Goal: Task Accomplishment & Management: Complete application form

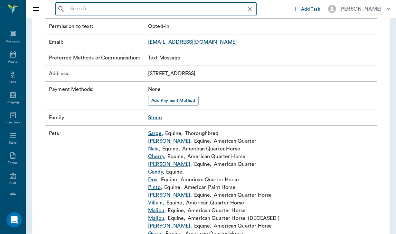
click at [79, 8] on input "text" at bounding box center [161, 9] width 187 height 9
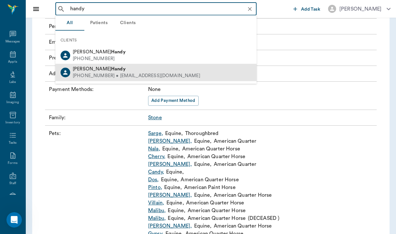
click at [108, 73] on div "[PHONE_NUMBER] • [EMAIL_ADDRESS][DOMAIN_NAME]" at bounding box center [137, 76] width 128 height 7
type input "handy"
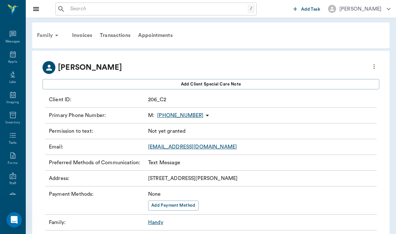
click at [49, 37] on div "Family" at bounding box center [48, 35] width 31 height 15
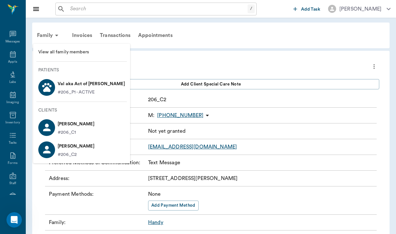
click at [96, 81] on p "Val aka Act of Valor PROCHASKA" at bounding box center [91, 84] width 67 height 10
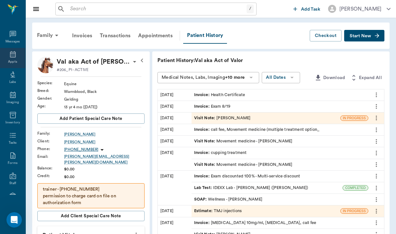
click at [10, 58] on icon at bounding box center [13, 54] width 6 height 6
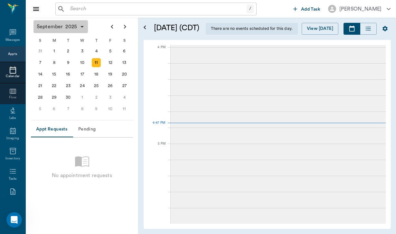
scroll to position [773, 0]
click at [68, 76] on div "16" at bounding box center [68, 74] width 9 height 9
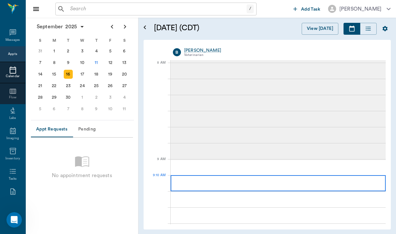
click at [207, 183] on div at bounding box center [278, 184] width 215 height 16
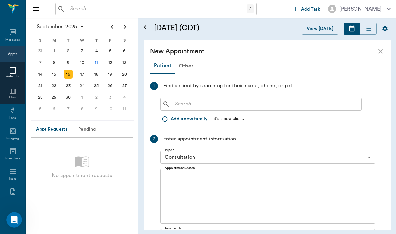
click at [183, 118] on button "Add a new family" at bounding box center [185, 119] width 50 height 12
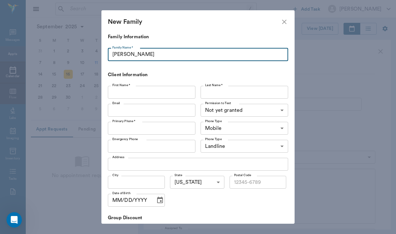
type input "Allen"
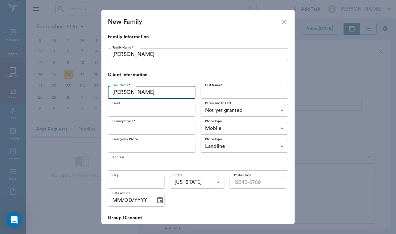
type input "Amy"
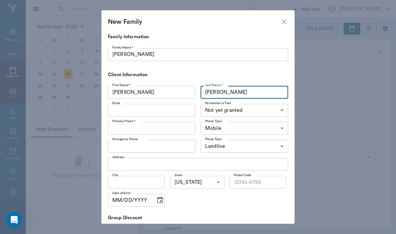
type input "Allen"
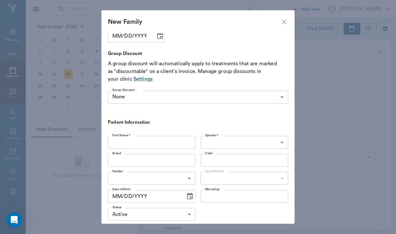
scroll to position [166, 0]
type input "faithfulfarm5@yahoo.com"
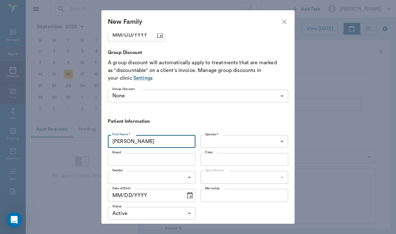
type input "Jin"
click at [225, 146] on div "Species * ​ Species *" at bounding box center [243, 142] width 90 height 18
click at [227, 139] on body "/ ​ Add Task Helen Newsham Nectar Messages Appts Calendar Flow Labs Imaging Inv…" at bounding box center [198, 117] width 396 height 234
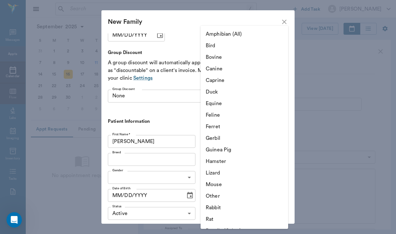
click at [223, 105] on li "Equine" at bounding box center [245, 104] width 88 height 12
type input "Equine"
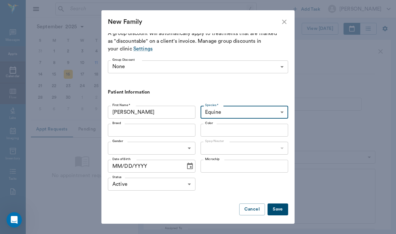
scroll to position [195, 0]
click at [279, 204] on button "Save" at bounding box center [278, 210] width 21 height 12
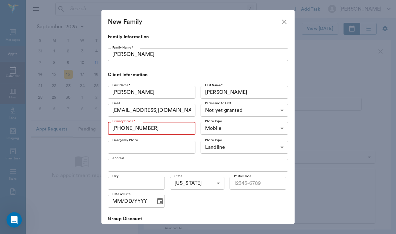
scroll to position [0, 0]
type input "(210) 215-7896"
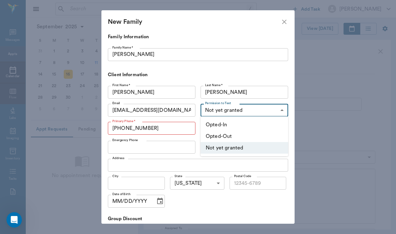
click at [224, 111] on body "/ ​ Add Task Helen Newsham Nectar Messages Appts Calendar Flow Labs Imaging Inv…" at bounding box center [198, 117] width 396 height 234
click at [222, 127] on li "Opted-In" at bounding box center [245, 125] width 88 height 12
type input "OPT_IN"
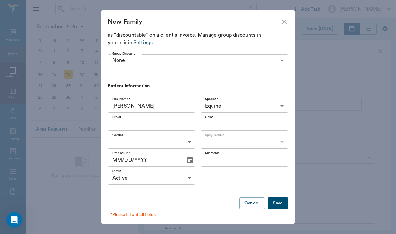
scroll to position [202, 0]
click at [274, 210] on div "*Please fill out all fields" at bounding box center [198, 215] width 180 height 11
click at [282, 201] on button "Save" at bounding box center [278, 204] width 21 height 12
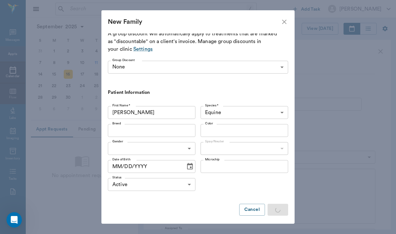
scroll to position [0, 0]
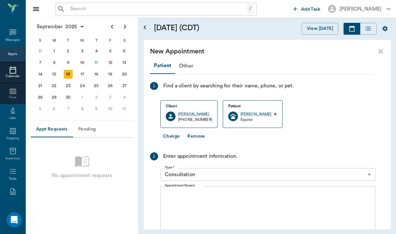
click at [379, 52] on icon "close" at bounding box center [381, 52] width 8 height 8
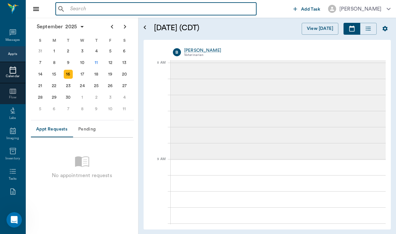
click at [79, 7] on input "text" at bounding box center [161, 9] width 186 height 9
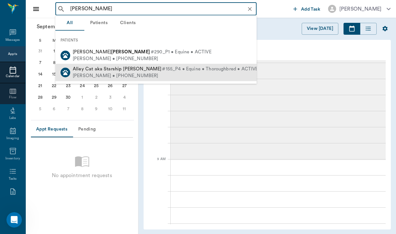
click at [110, 69] on span "Alley Cat aka Starship Precious Kindred" at bounding box center [117, 69] width 89 height 5
type input "allen"
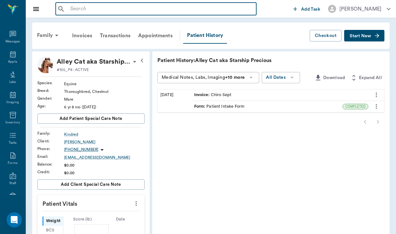
click at [80, 6] on input "text" at bounding box center [161, 9] width 186 height 9
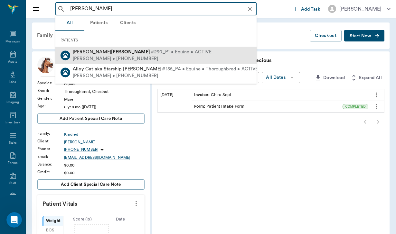
click at [110, 58] on div "Amy Allen • (210) 215-7896" at bounding box center [142, 58] width 139 height 7
type input "allen"
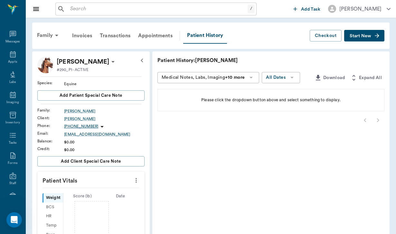
click at [362, 36] on span "Start New" at bounding box center [361, 36] width 22 height 0
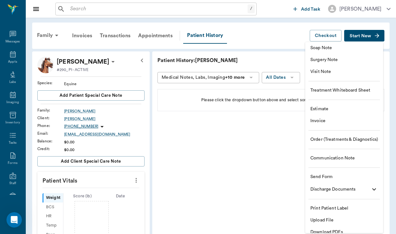
click at [320, 178] on span "Send Form" at bounding box center [345, 177] width 68 height 7
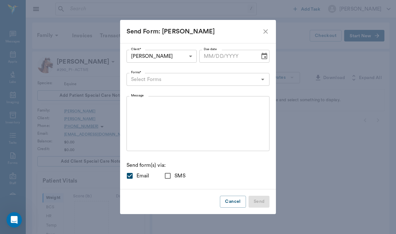
click at [146, 85] on div "Forms*" at bounding box center [198, 79] width 143 height 13
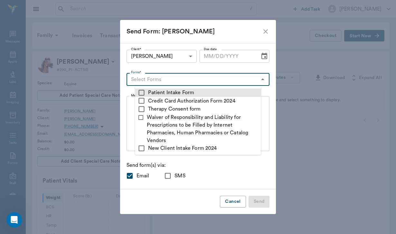
click at [143, 92] on input "checkbox" at bounding box center [142, 93] width 8 height 8
checkbox input "true"
type textarea "Please complete the following forms before your visit: • Patient Intake Form: h…"
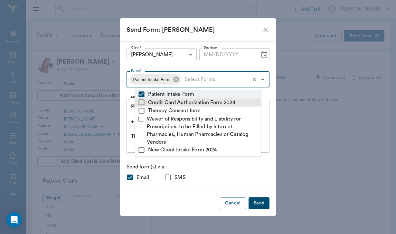
click at [143, 99] on input "checkbox" at bounding box center [142, 103] width 8 height 8
checkbox input "true"
type textarea "Please complete the following forms before your visit: • Patient Intake Form: h…"
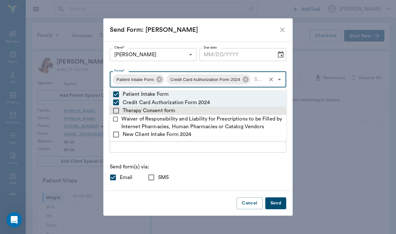
click at [117, 109] on input "checkbox" at bounding box center [116, 111] width 8 height 8
checkbox input "true"
type textarea "Please complete the following forms before your visit: • Patient Intake Form: h…"
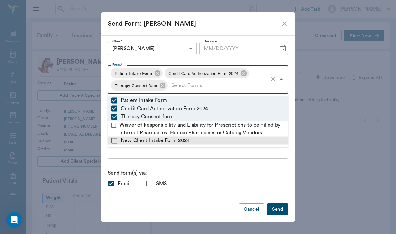
click at [114, 140] on input "checkbox" at bounding box center [114, 141] width 8 height 8
checkbox input "true"
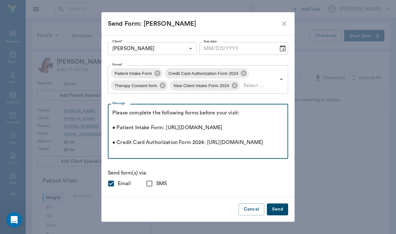
click at [117, 153] on textarea "Please complete the following forms before your visit: • Patient Intake Form: h…" at bounding box center [197, 132] width 171 height 44
click at [113, 112] on textarea "Please complete the following forms before your visit: • Patient Intake Form: h…" at bounding box center [197, 132] width 171 height 44
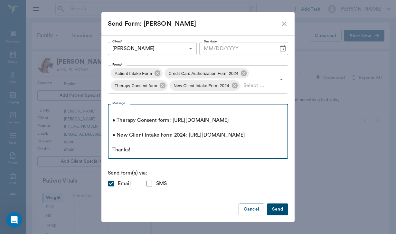
scroll to position [111, 0]
click at [142, 148] on textarea "Good afternoon Amy, We are looking forward to being apart of Jin's therapeutic …" at bounding box center [197, 132] width 171 height 44
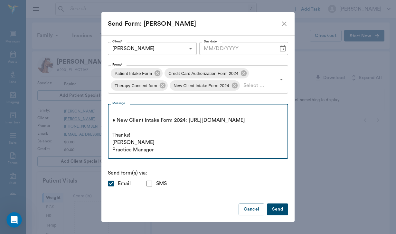
scroll to position [133, 0]
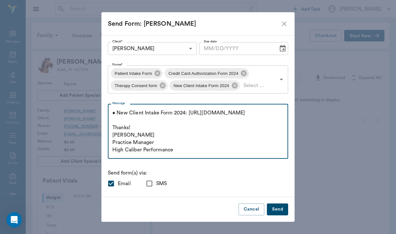
type textarea "Good afternoon Amy, We are looking forward to being apart of Jin's therapeutic …"
click at [154, 184] on input "SMS" at bounding box center [150, 184] width 14 height 14
checkbox input "true"
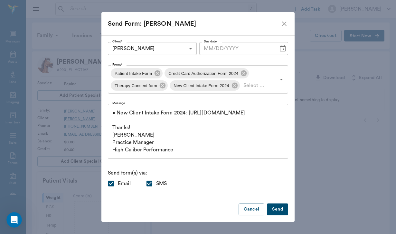
click at [280, 210] on button "Send" at bounding box center [277, 210] width 21 height 12
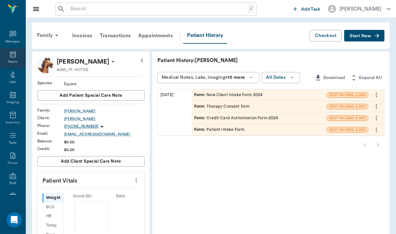
click at [14, 56] on icon at bounding box center [13, 55] width 8 height 8
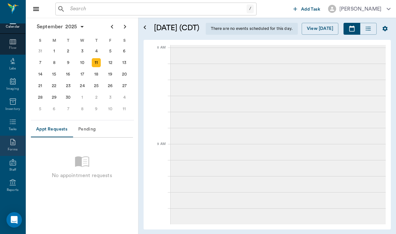
scroll to position [49, 0]
click at [12, 166] on icon at bounding box center [12, 165] width 2 height 1
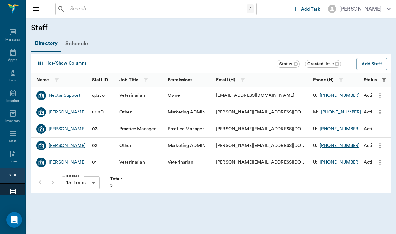
scroll to position [49, 0]
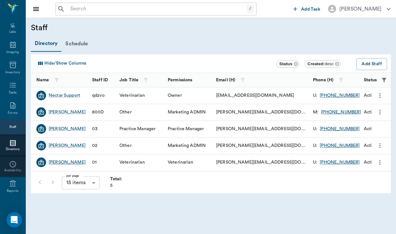
click at [78, 162] on div "[PERSON_NAME]" at bounding box center [67, 162] width 37 height 6
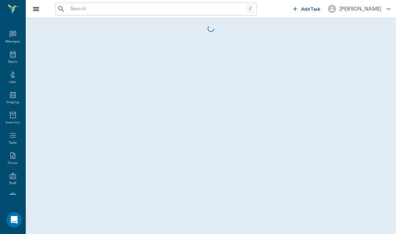
scroll to position [49, 0]
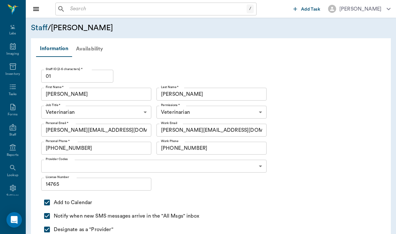
click at [100, 48] on div "Availability" at bounding box center [89, 48] width 35 height 15
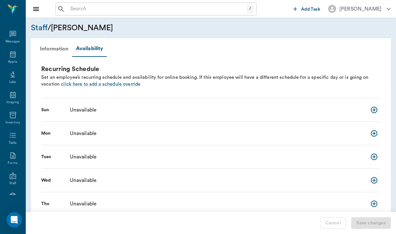
scroll to position [49, 0]
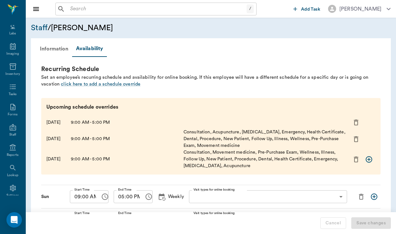
click at [367, 158] on icon "add new schedule entry" at bounding box center [369, 160] width 8 height 8
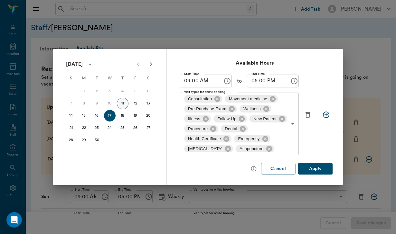
click at [121, 103] on button "11" at bounding box center [123, 104] width 12 height 12
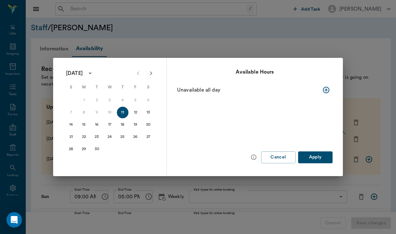
click at [327, 90] on icon "button" at bounding box center [326, 90] width 6 height 6
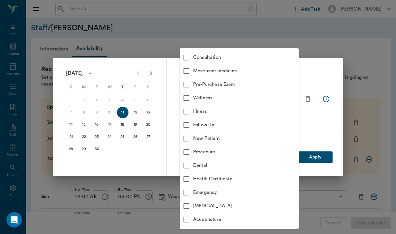
click at [196, 111] on body "/ ​ Add Task [PERSON_NAME] Nectar Messages Appts Labs Imaging Inventory Tasks F…" at bounding box center [198, 191] width 396 height 383
click at [187, 57] on input "checkbox" at bounding box center [187, 58] width 14 height 14
checkbox input "true"
type input "66193437c5bf6463a0ac76eb"
checkbox input "true"
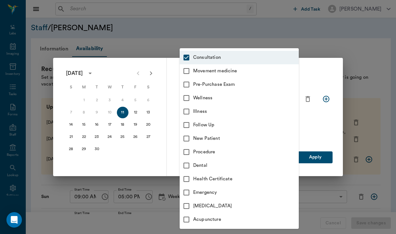
click at [187, 70] on input "checkbox" at bounding box center [187, 71] width 14 height 14
checkbox input "true"
type input "66193437c5bf6463a0ac76eb,6656c4aef87a612ea34fb244"
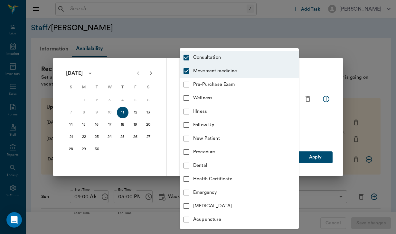
click at [188, 86] on input "checkbox" at bounding box center [187, 85] width 14 height 14
checkbox input "true"
type input "66193437c5bf6463a0ac76eb,6656c4aef87a612ea34fb244,6656c50bf87a612ea34fb245"
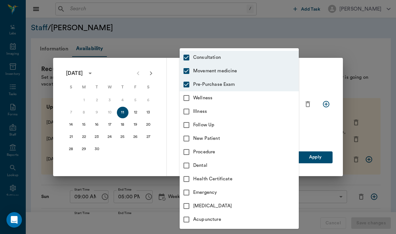
click at [187, 98] on input "checkbox" at bounding box center [187, 98] width 14 height 14
checkbox input "true"
type input "66193437c5bf6463a0ac76eb,6656c4aef87a612ea34fb244,6656c50bf87a612ea34fb245,65d2…"
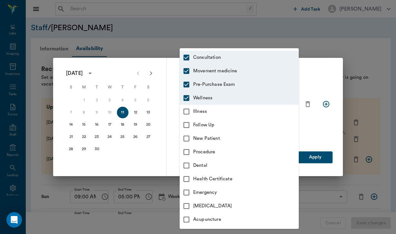
click at [187, 112] on input "checkbox" at bounding box center [187, 112] width 14 height 14
checkbox input "true"
type input "66193437c5bf6463a0ac76eb,6656c4aef87a612ea34fb244,6656c50bf87a612ea34fb245,65d2…"
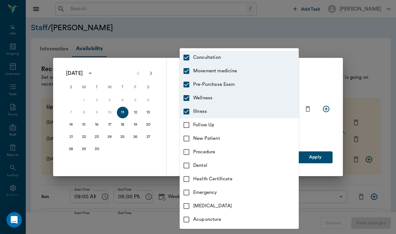
click at [187, 125] on input "checkbox" at bounding box center [187, 126] width 14 height 14
checkbox input "true"
type input "66193437c5bf6463a0ac76eb,6656c4aef87a612ea34fb244,6656c50bf87a612ea34fb245,65d2…"
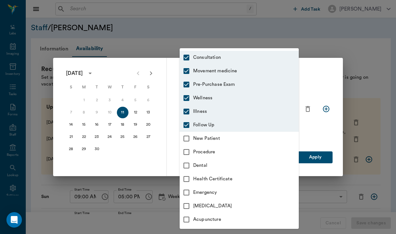
click at [188, 137] on input "checkbox" at bounding box center [187, 139] width 14 height 14
checkbox input "true"
type input "66193437c5bf6463a0ac76eb,6656c4aef87a612ea34fb244,6656c50bf87a612ea34fb245,65d2…"
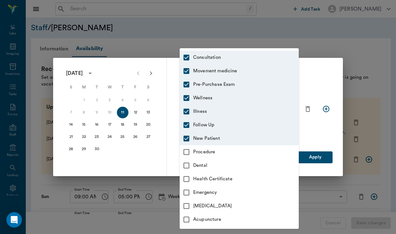
click at [187, 152] on input "checkbox" at bounding box center [187, 153] width 14 height 14
checkbox input "true"
type input "66193437c5bf6463a0ac76eb,6656c4aef87a612ea34fb244,6656c50bf87a612ea34fb245,65d2…"
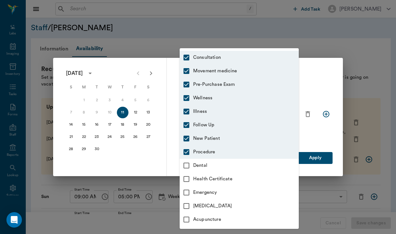
click at [187, 166] on input "checkbox" at bounding box center [187, 166] width 14 height 14
checkbox input "true"
type input "66193437c5bf6463a0ac76eb,6656c4aef87a612ea34fb244,6656c50bf87a612ea34fb245,65d2…"
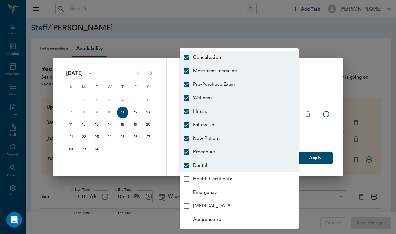
click at [186, 178] on input "checkbox" at bounding box center [187, 180] width 14 height 14
checkbox input "true"
type input "66193437c5bf6463a0ac76eb,6656c4aef87a612ea34fb244,6656c50bf87a612ea34fb245,65d2…"
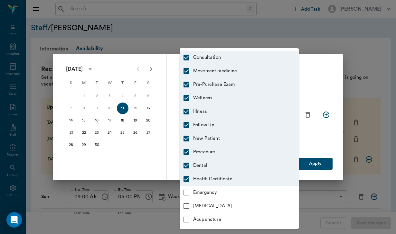
click at [188, 194] on input "checkbox" at bounding box center [187, 193] width 14 height 14
checkbox input "true"
type input "66193437c5bf6463a0ac76eb,6656c4aef87a612ea34fb244,6656c50bf87a612ea34fb245,65d2…"
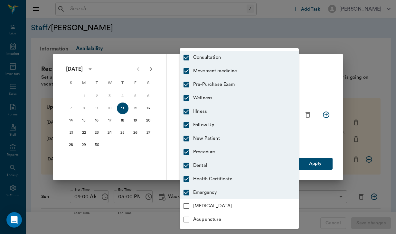
click at [187, 206] on input "checkbox" at bounding box center [187, 207] width 14 height 14
checkbox input "true"
type input "66193437c5bf6463a0ac76eb,6656c4aef87a612ea34fb244,6656c50bf87a612ea34fb245,65d2…"
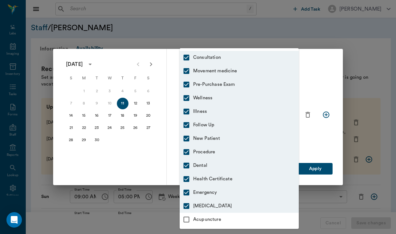
click at [188, 221] on input "checkbox" at bounding box center [187, 220] width 14 height 14
checkbox input "true"
type input "66193437c5bf6463a0ac76eb,6656c4aef87a612ea34fb244,6656c50bf87a612ea34fb245,65d2…"
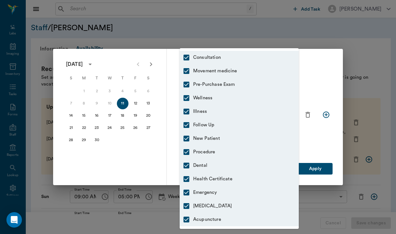
click at [320, 168] on div at bounding box center [198, 117] width 396 height 234
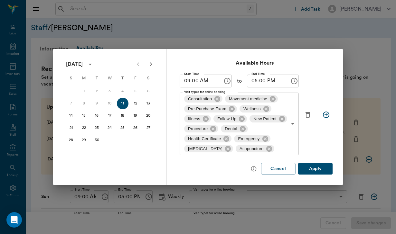
click at [320, 168] on button "Apply" at bounding box center [315, 169] width 34 height 12
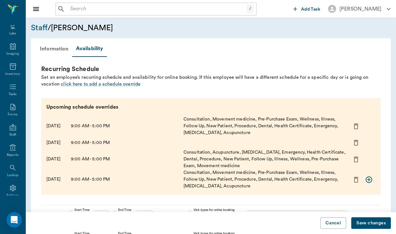
click at [379, 226] on button "Save changes" at bounding box center [371, 224] width 40 height 12
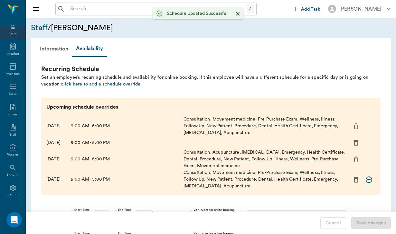
scroll to position [27, 0]
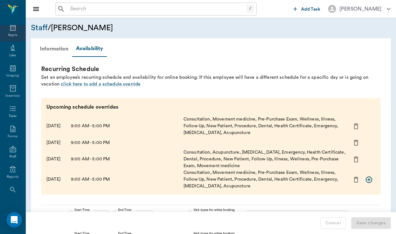
click at [16, 37] on div "Appts" at bounding box center [12, 35] width 9 height 5
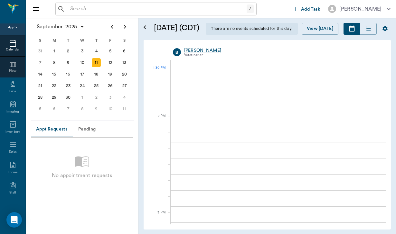
scroll to position [524, 0]
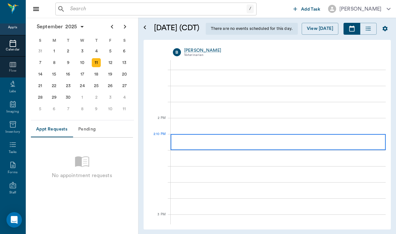
click at [195, 141] on div at bounding box center [278, 142] width 215 height 16
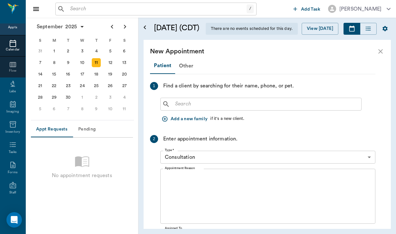
scroll to position [0, 0]
click at [187, 120] on button "Add a new family" at bounding box center [185, 119] width 50 height 12
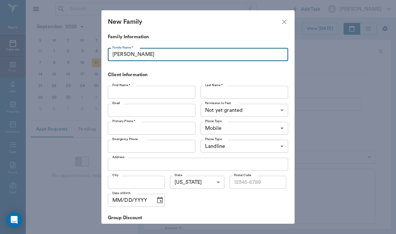
type input "[PERSON_NAME]"
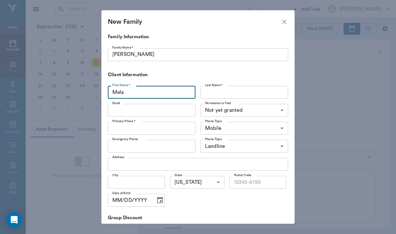
type input "Mala"
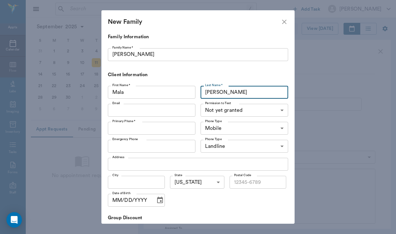
click at [220, 92] on input "[PERSON_NAME]" at bounding box center [245, 92] width 88 height 13
type input "[PERSON_NAME]"
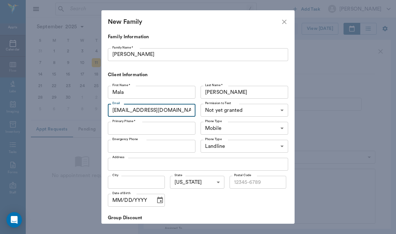
type input "[EMAIL_ADDRESS][DOMAIN_NAME]"
click at [208, 106] on body "/ ​ Add Task [PERSON_NAME] Nectar Messages Appts Calendar Flow Labs Imaging Inv…" at bounding box center [198, 117] width 396 height 234
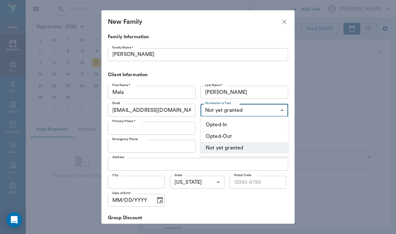
click at [211, 120] on li "Opted-In" at bounding box center [245, 125] width 88 height 12
type input "OPT_IN"
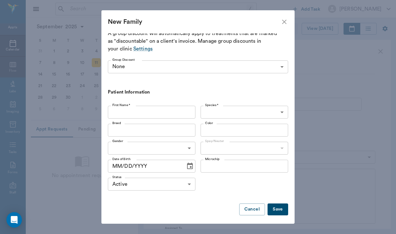
scroll to position [195, 0]
type input "[PHONE_NUMBER]"
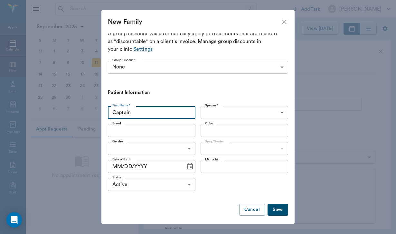
type input "Captain"
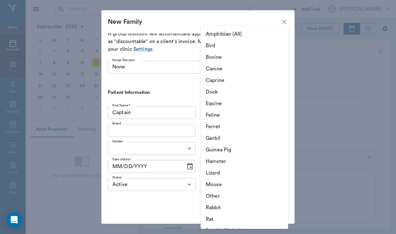
click at [211, 112] on body "/ ​ Add Task [PERSON_NAME] Nectar Messages Appts Calendar Flow Labs Imaging Inv…" at bounding box center [198, 117] width 396 height 234
click at [212, 104] on li "Equine" at bounding box center [245, 104] width 88 height 12
type input "Equine"
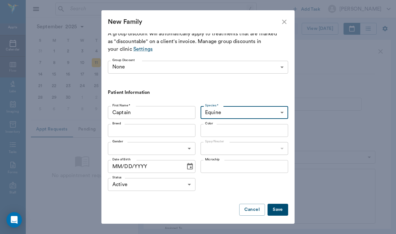
click at [156, 133] on div "Breed" at bounding box center [152, 130] width 88 height 13
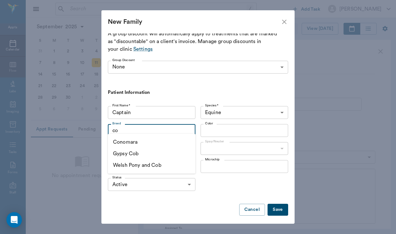
type input "c"
type input "t"
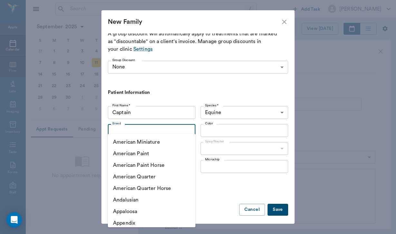
click at [198, 148] on div "Spay/Neuter ​ Spay/Neuter" at bounding box center [243, 149] width 90 height 18
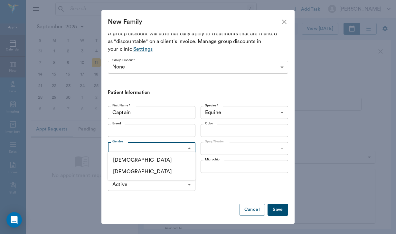
click at [119, 146] on body "/ ​ Add Task [PERSON_NAME] Nectar Messages Appts Calendar Flow Labs Imaging Inv…" at bounding box center [198, 117] width 396 height 234
click at [123, 159] on li "[DEMOGRAPHIC_DATA]" at bounding box center [152, 161] width 88 height 12
type input "[DEMOGRAPHIC_DATA]"
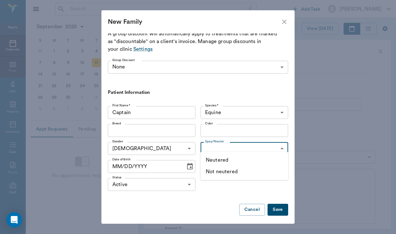
click at [212, 145] on body "/ ​ Add Task [PERSON_NAME] Nectar Messages Appts Calendar Flow Labs Imaging Inv…" at bounding box center [198, 117] width 396 height 234
click at [214, 159] on li "Neutered" at bounding box center [245, 161] width 88 height 12
type input "true"
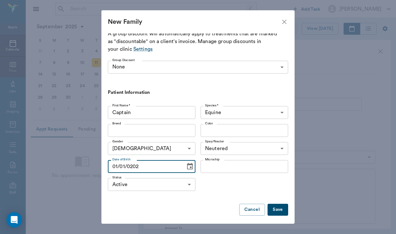
type input "[DATE]"
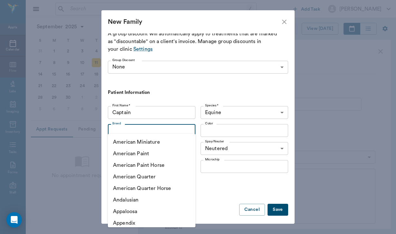
click at [119, 126] on input "Breed" at bounding box center [146, 130] width 73 height 9
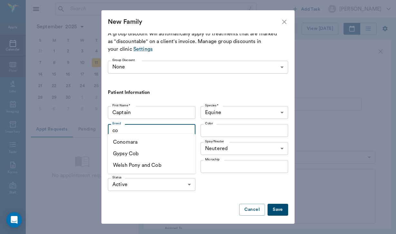
type input "c"
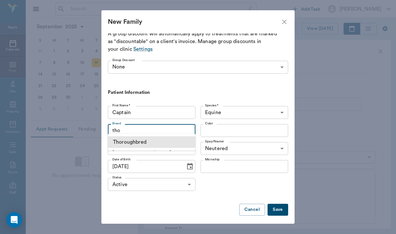
click at [177, 145] on li "Thoroughbred" at bounding box center [152, 143] width 88 height 12
type input "tho"
type input "Thoroughbred"
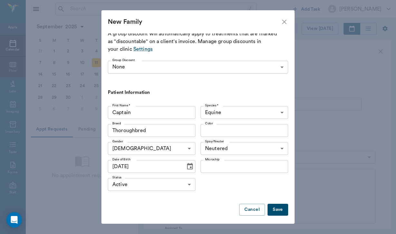
click at [280, 207] on button "Save" at bounding box center [278, 210] width 21 height 12
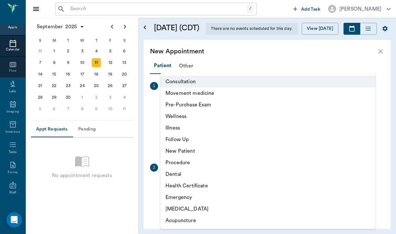
click at [257, 182] on body "/ ​ Add Task [PERSON_NAME] Nectar Messages Appts Calendar Flow Labs Imaging Inv…" at bounding box center [198, 117] width 396 height 234
click at [198, 95] on li "Movement medicine" at bounding box center [267, 94] width 215 height 12
type input "6656c4aef87a612ea34fb244"
type input "03:10 PM"
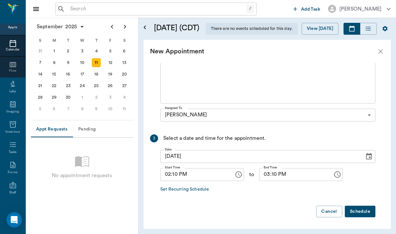
scroll to position [149, 0]
click at [354, 213] on button "Schedule" at bounding box center [360, 212] width 31 height 12
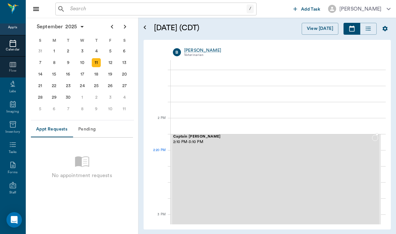
click at [237, 160] on div "Captain [PERSON_NAME] 2:10 PM - 3:10 PM" at bounding box center [272, 182] width 199 height 95
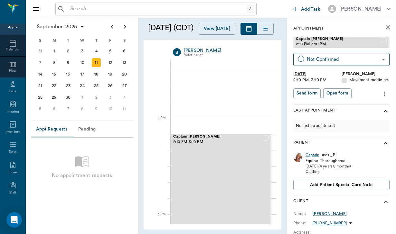
click at [316, 156] on div "Captain" at bounding box center [313, 155] width 14 height 5
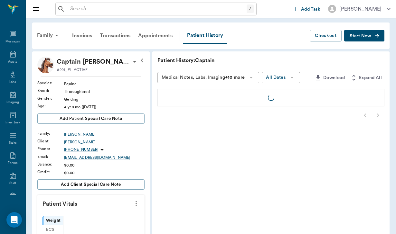
scroll to position [27, 0]
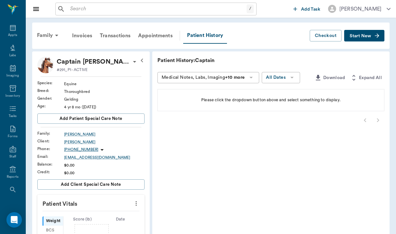
click at [364, 36] on span "Start New" at bounding box center [361, 36] width 22 height 0
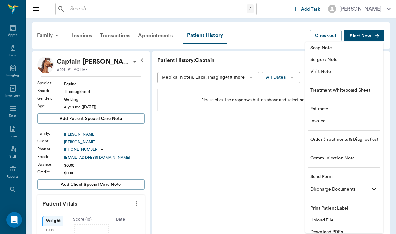
click at [324, 173] on li "Send Form" at bounding box center [344, 177] width 78 height 12
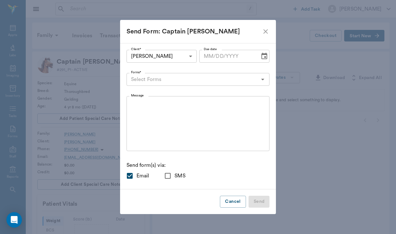
click at [139, 81] on input "Forms*" at bounding box center [193, 79] width 129 height 9
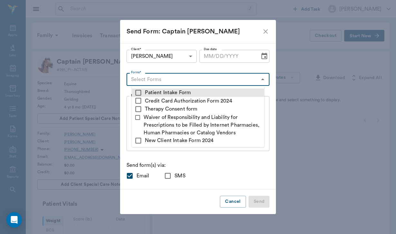
click at [139, 92] on input "checkbox" at bounding box center [139, 93] width 8 height 8
checkbox input "true"
type textarea "Please complete the following forms before your visit: • Patient Intake Form: […"
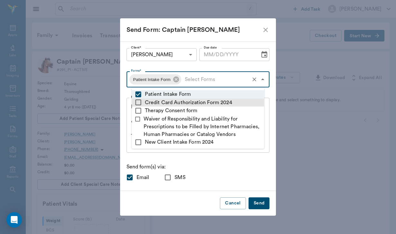
click at [140, 100] on input "checkbox" at bounding box center [139, 103] width 8 height 8
checkbox input "true"
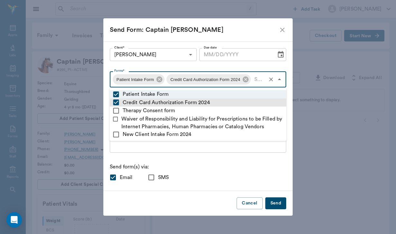
type textarea "Please complete the following forms before your visit: • Patient Intake Form: […"
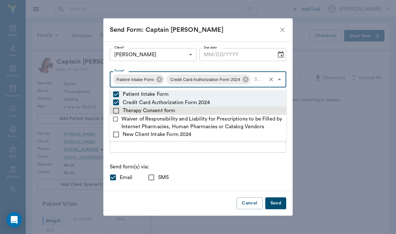
click at [118, 111] on input "checkbox" at bounding box center [116, 111] width 8 height 8
checkbox input "true"
type textarea "Please complete the following forms before your visit: • Patient Intake Form: […"
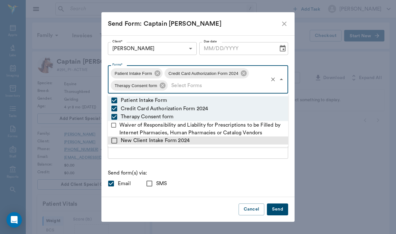
click at [114, 143] on input "checkbox" at bounding box center [114, 141] width 8 height 8
checkbox input "true"
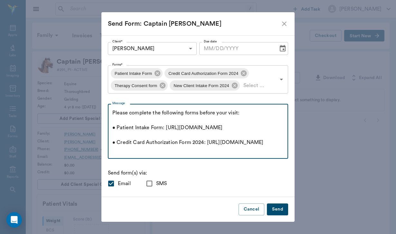
click at [163, 150] on textarea "Please complete the following forms before your visit: • Patient Intake Form: […" at bounding box center [197, 132] width 171 height 44
click at [112, 112] on textarea "Please complete the following forms before your visit: • Patient Intake Form: […" at bounding box center [197, 132] width 171 height 44
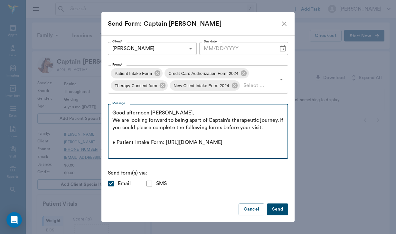
click at [267, 128] on textarea "Good afternoon [PERSON_NAME], We are looking forward to being apart of Captain'…" at bounding box center [197, 132] width 171 height 44
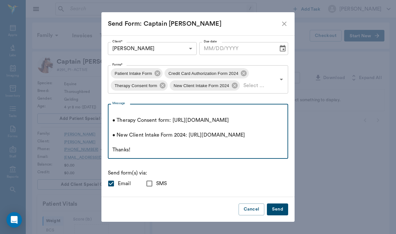
scroll to position [111, 0]
click at [136, 147] on textarea "Good afternoon [PERSON_NAME], We are looking forward to being apart of Captain'…" at bounding box center [197, 132] width 171 height 44
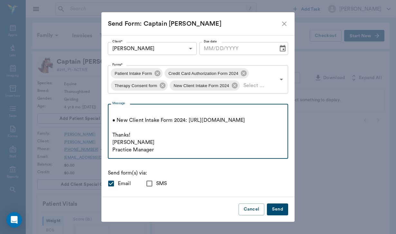
scroll to position [133, 0]
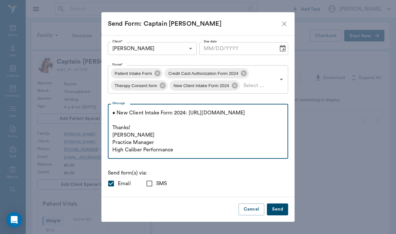
type textarea "Good afternoon [PERSON_NAME], We are looking forward to being apart of Captain'…"
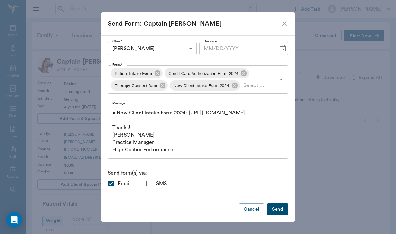
click at [150, 184] on input "SMS" at bounding box center [150, 184] width 14 height 14
checkbox input "true"
click at [282, 213] on button "Send" at bounding box center [277, 210] width 21 height 12
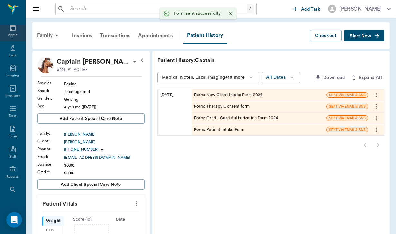
click at [16, 31] on icon at bounding box center [13, 28] width 8 height 8
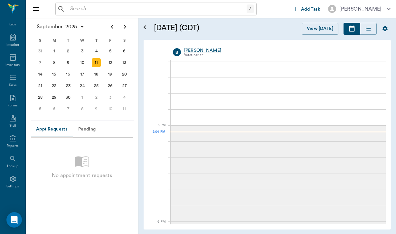
scroll to position [97, 0]
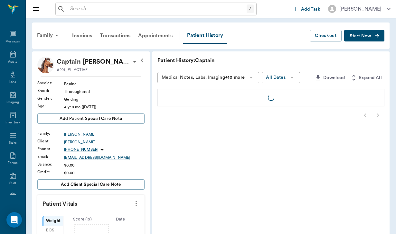
scroll to position [59, 0]
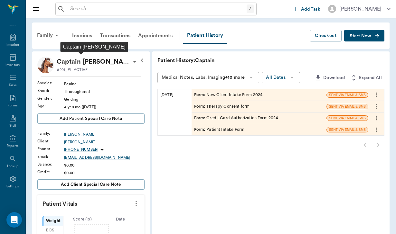
click at [93, 59] on p "Captain [PERSON_NAME]" at bounding box center [94, 62] width 74 height 10
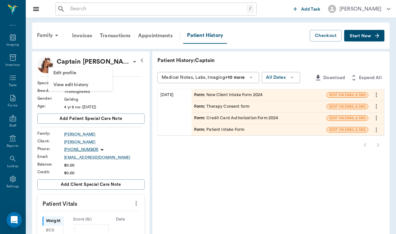
click at [72, 73] on span "Edit profile" at bounding box center [80, 73] width 54 height 7
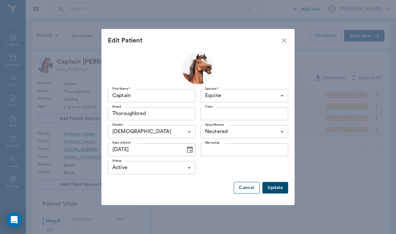
click at [253, 189] on button "Cancel" at bounding box center [247, 188] width 26 height 12
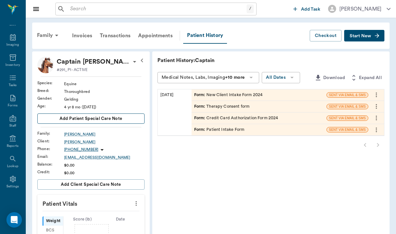
click at [68, 119] on span "Add patient Special Care Note" at bounding box center [91, 118] width 62 height 7
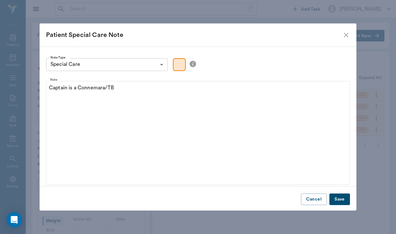
click at [346, 201] on button "Save" at bounding box center [340, 200] width 21 height 12
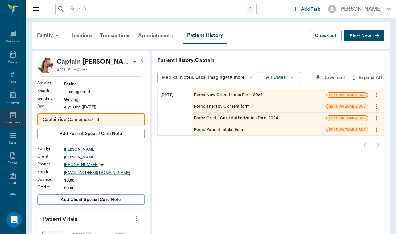
scroll to position [0, 0]
click at [15, 53] on icon at bounding box center [13, 55] width 8 height 8
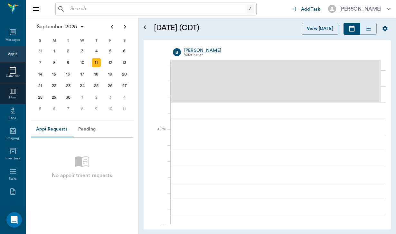
scroll to position [807, 0]
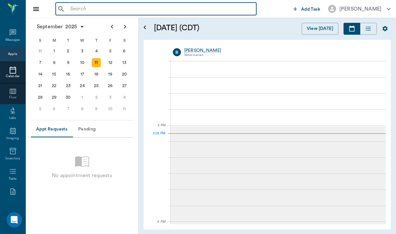
click at [76, 12] on input "text" at bounding box center [161, 9] width 186 height 9
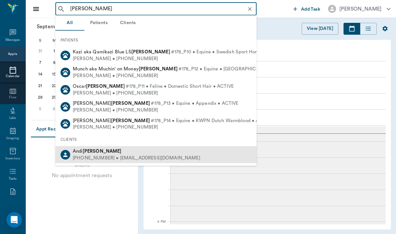
click at [95, 155] on div "[PHONE_NUMBER] • [EMAIL_ADDRESS][DOMAIN_NAME]" at bounding box center [137, 158] width 128 height 7
type input "[PERSON_NAME]"
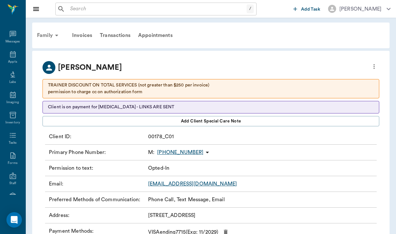
click at [46, 33] on div "Family" at bounding box center [48, 35] width 31 height 15
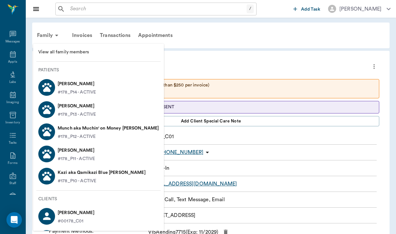
click at [71, 47] on li "View all family members" at bounding box center [98, 52] width 131 height 12
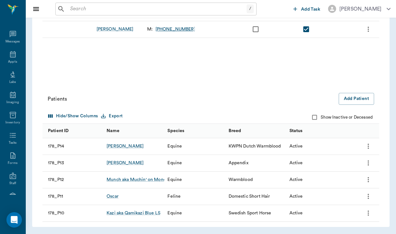
scroll to position [134, 0]
click at [366, 99] on button "Add Patient" at bounding box center [356, 99] width 35 height 12
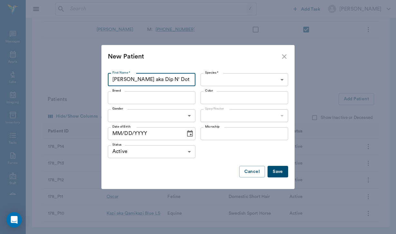
type input "[PERSON_NAME] aka Dip N' Dot Dapples"
click at [234, 79] on body "/ ​ Add Task [PERSON_NAME] Nectar Messages Appts Labs Imaging Inventory Tasks F…" at bounding box center [198, 50] width 396 height 369
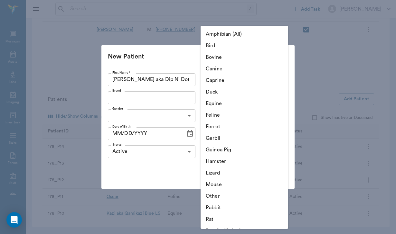
click at [221, 103] on li "Equine" at bounding box center [245, 104] width 88 height 12
type input "Equine"
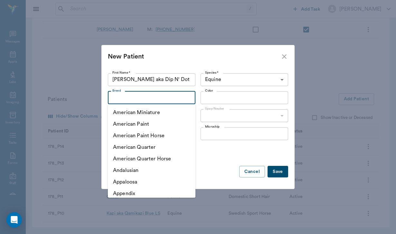
click at [121, 93] on input "Breed" at bounding box center [146, 97] width 73 height 9
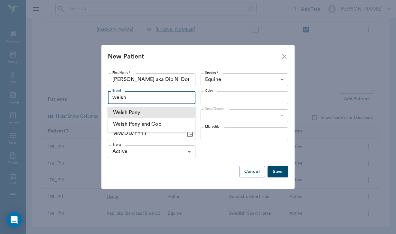
click at [140, 113] on li "Welsh Pony" at bounding box center [152, 113] width 88 height 12
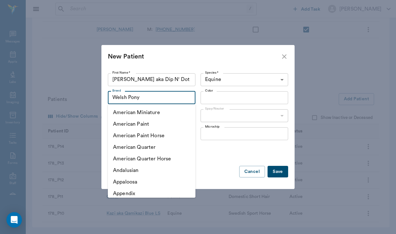
click at [150, 99] on input "Welsh Pony" at bounding box center [142, 97] width 65 height 9
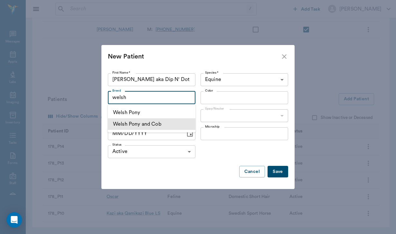
click at [159, 124] on li "Welsh Pony and Cob" at bounding box center [152, 125] width 88 height 12
type input "Welsh Pony and Cob"
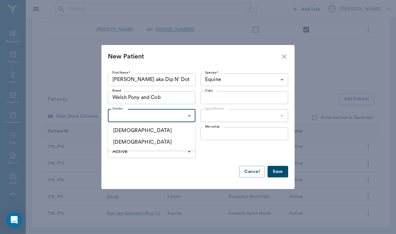
click at [157, 117] on body "/ ​ Add Task [PERSON_NAME] Nectar Messages Appts Labs Imaging Inventory Tasks F…" at bounding box center [198, 50] width 396 height 369
click at [155, 126] on li "[DEMOGRAPHIC_DATA]" at bounding box center [152, 131] width 88 height 12
type input "[DEMOGRAPHIC_DATA]"
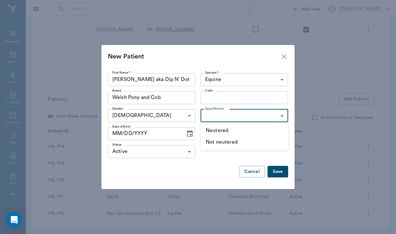
click at [206, 114] on body "/ ​ Add Task [PERSON_NAME] Nectar Messages Appts Labs Imaging Inventory Tasks F…" at bounding box center [198, 50] width 396 height 369
click at [213, 131] on li "Neutered" at bounding box center [245, 131] width 88 height 12
type input "true"
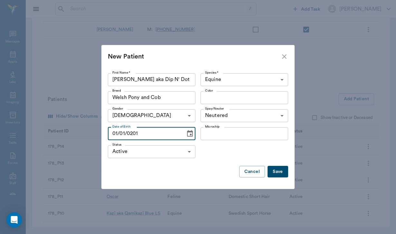
type input "[DATE]"
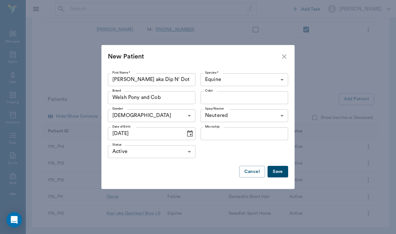
click at [277, 171] on button "Save" at bounding box center [278, 172] width 21 height 12
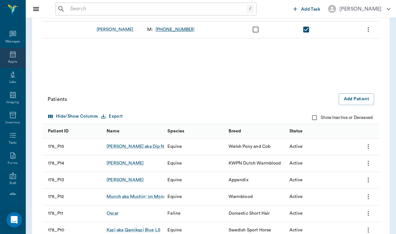
click at [12, 54] on icon at bounding box center [13, 55] width 8 height 8
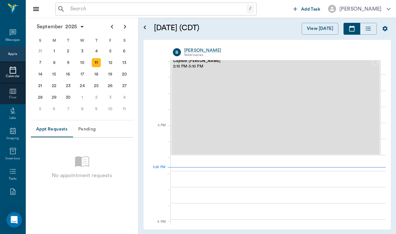
scroll to position [807, 0]
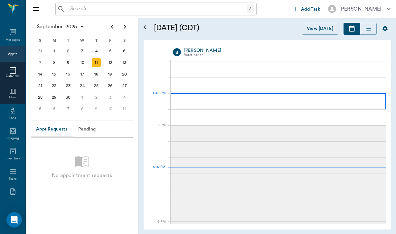
click at [217, 103] on div at bounding box center [278, 101] width 215 height 16
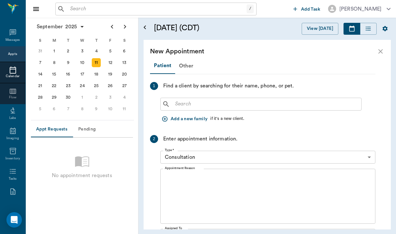
scroll to position [0, 0]
click at [217, 103] on input "text" at bounding box center [266, 104] width 186 height 9
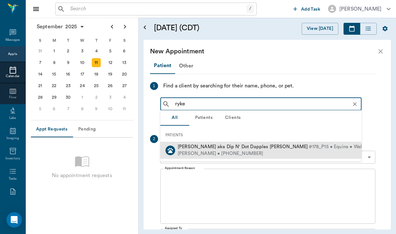
click at [228, 154] on div "[PERSON_NAME] • [PHONE_NUMBER]" at bounding box center [299, 154] width 243 height 7
type input "ryke"
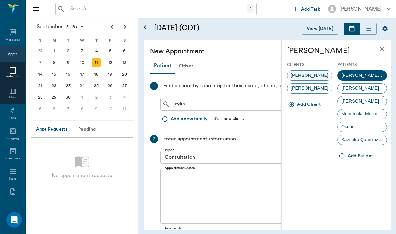
click at [306, 74] on span "[PERSON_NAME]" at bounding box center [309, 75] width 45 height 7
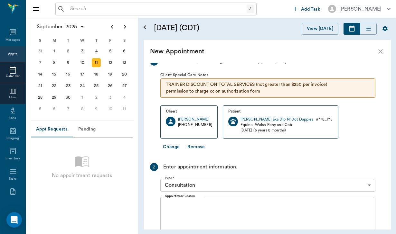
scroll to position [26, 0]
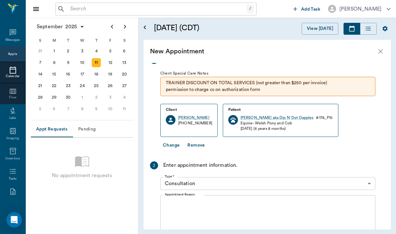
click at [220, 179] on body "/ ​ Add Task [PERSON_NAME] Nectar Messages Appts Calendar Flow Labs Imaging Inv…" at bounding box center [198, 117] width 396 height 234
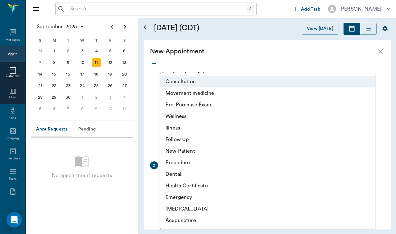
click at [213, 156] on li "New Patient" at bounding box center [267, 152] width 215 height 12
type input "65d2c202a8044d23520120c8"
type input "05:20 PM"
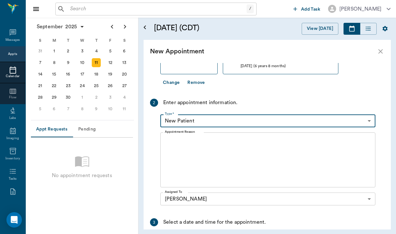
scroll to position [88, 0]
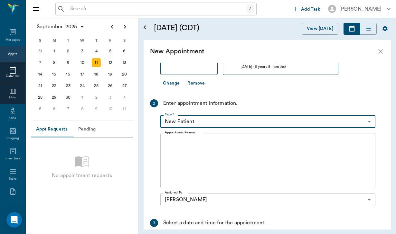
click at [213, 116] on body "/ ​ Add Task [PERSON_NAME] Nectar Messages Appts Calendar Flow Labs Imaging Inv…" at bounding box center [198, 117] width 396 height 234
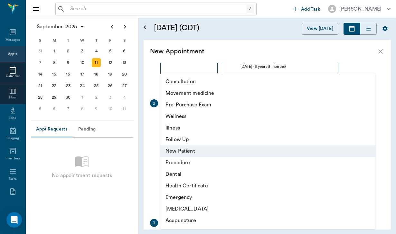
click at [214, 116] on li "Wellness" at bounding box center [267, 117] width 215 height 12
type input "65d2c202a8044d23520120c5"
type input "05:00 PM"
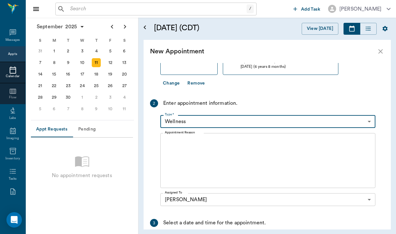
click at [214, 117] on body "/ ​ Add Task [PERSON_NAME] Nectar Messages Appts Calendar Flow Labs Imaging Inv…" at bounding box center [198, 117] width 396 height 234
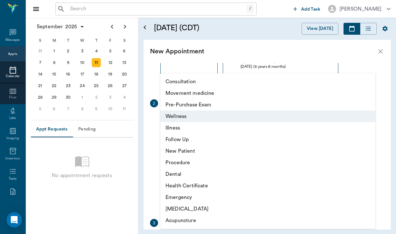
click at [210, 148] on li "New Patient" at bounding box center [267, 152] width 215 height 12
type input "65d2c202a8044d23520120c8"
type input "05:20 PM"
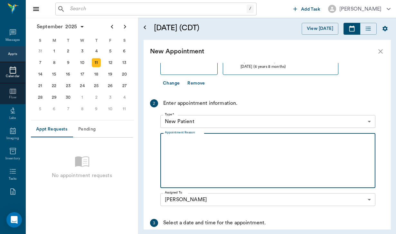
click at [207, 147] on textarea "Appointment Reason" at bounding box center [268, 161] width 206 height 44
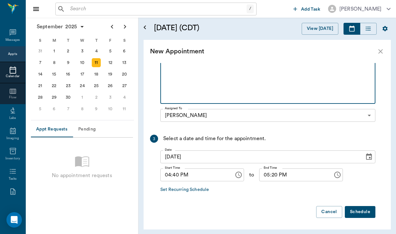
scroll to position [172, 0]
type textarea "Everything plus [PERSON_NAME] plus potential microchip"
click at [358, 213] on button "Schedule" at bounding box center [360, 213] width 31 height 12
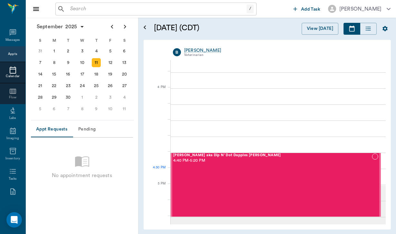
scroll to position [750, 0]
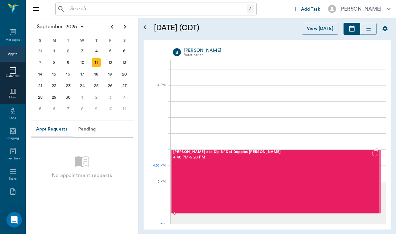
click at [257, 170] on div "[PERSON_NAME] aka Dip N' Dot Dapples [PERSON_NAME] 4:40 PM - 5:20 PM" at bounding box center [272, 181] width 199 height 63
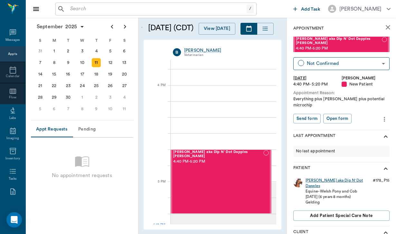
click at [328, 178] on div "[PERSON_NAME] aka Dip N' Dot Dapples" at bounding box center [338, 183] width 65 height 11
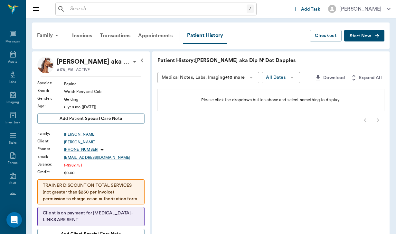
click at [368, 31] on button "Start New" at bounding box center [364, 36] width 40 height 12
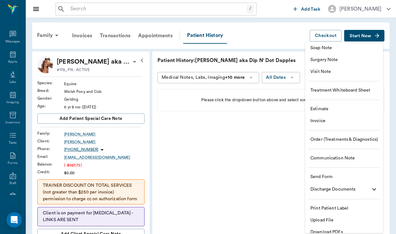
click at [323, 177] on span "Send Form" at bounding box center [345, 177] width 68 height 7
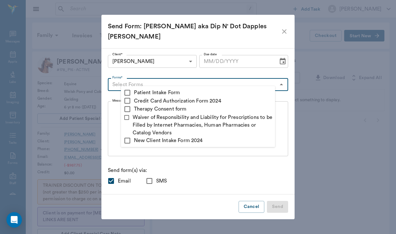
click at [135, 80] on input "Forms*" at bounding box center [193, 84] width 166 height 9
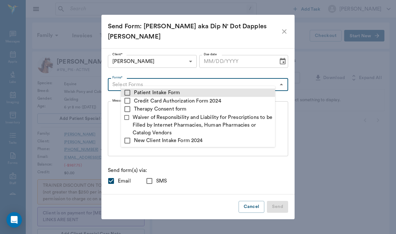
click at [128, 90] on input "checkbox" at bounding box center [128, 93] width 8 height 8
checkbox input "true"
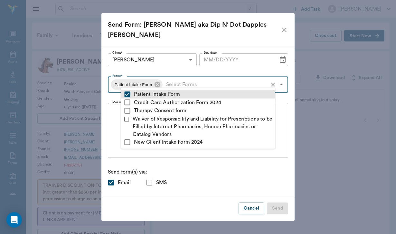
type textarea "Please complete the following forms before your visit: • Patient Intake Form: […"
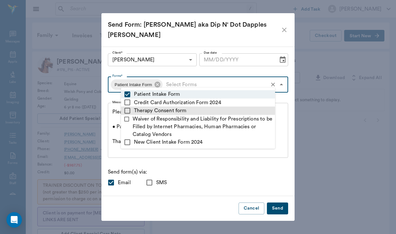
click at [127, 110] on input "checkbox" at bounding box center [128, 111] width 8 height 8
checkbox input "true"
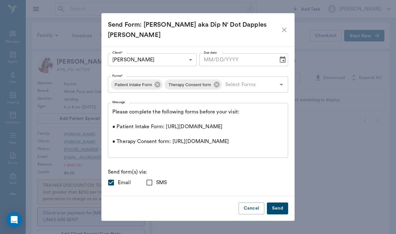
click at [179, 168] on p "Send form(s) via:" at bounding box center [198, 172] width 180 height 8
click at [127, 109] on textarea "Please complete the following forms before your visit: • Patient Intake Form: […" at bounding box center [197, 131] width 171 height 44
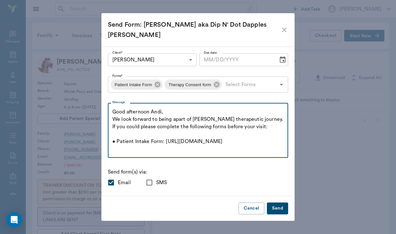
click at [164, 129] on textarea "Good afternoon Andi, We look forward to being apart of [PERSON_NAME] therapeuti…" at bounding box center [197, 131] width 171 height 44
type textarea "Good afternoon Andi, We look forward to being apart of [PERSON_NAME] therapeuti…"
click at [156, 177] on input "SMS" at bounding box center [150, 183] width 14 height 14
checkbox input "true"
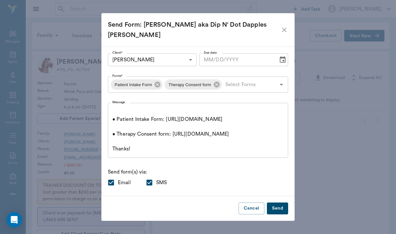
scroll to position [52, 0]
click at [151, 142] on textarea "Good afternoon Andi, We look forward to being apart of [PERSON_NAME] therapeuti…" at bounding box center [197, 131] width 171 height 44
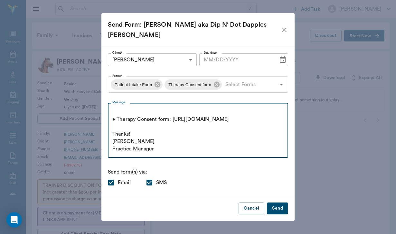
scroll to position [73, 0]
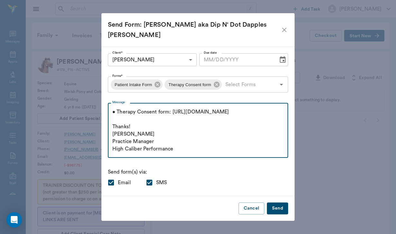
type textarea "Good afternoon Andi, We look forward to being apart of [PERSON_NAME] therapeuti…"
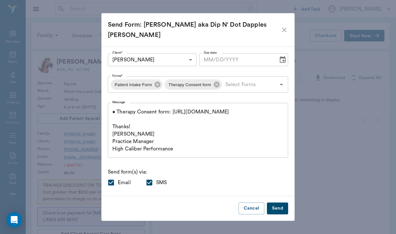
click at [267, 205] on button "Send" at bounding box center [277, 209] width 21 height 12
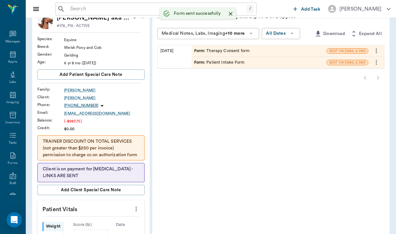
scroll to position [44, 0]
